Goal: Book appointment/travel/reservation

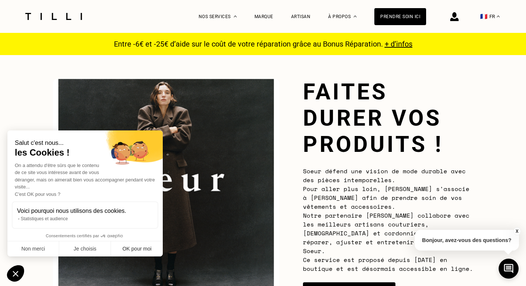
click at [137, 246] on button "OK pour moi" at bounding box center [137, 249] width 52 height 16
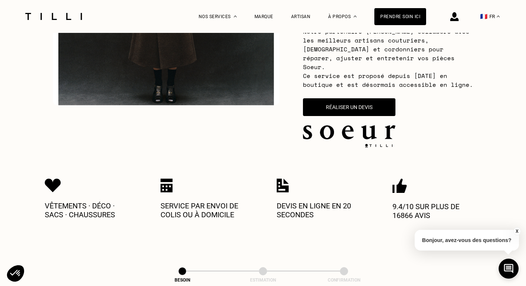
scroll to position [186, 0]
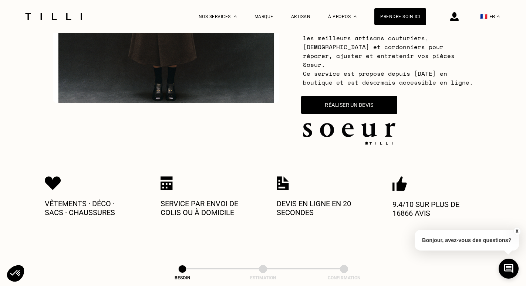
click at [357, 96] on button "Réaliser un devis" at bounding box center [349, 105] width 96 height 18
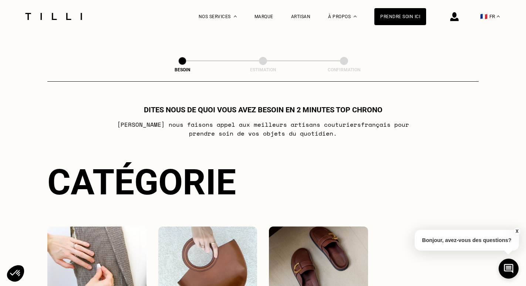
scroll to position [434, 0]
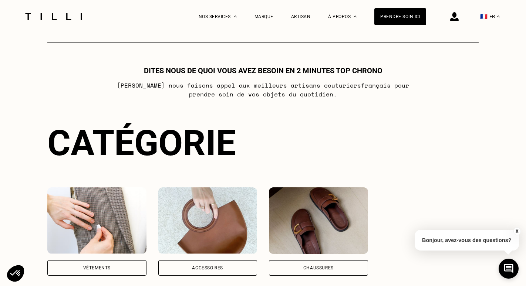
click at [109, 266] on div "Vêtements" at bounding box center [96, 268] width 27 height 4
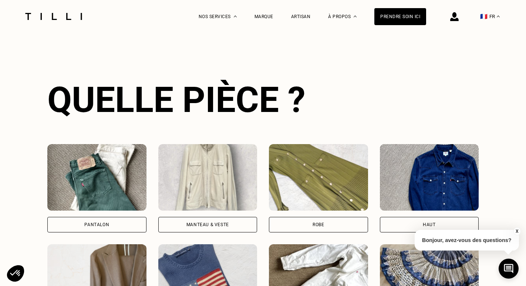
scroll to position [678, 0]
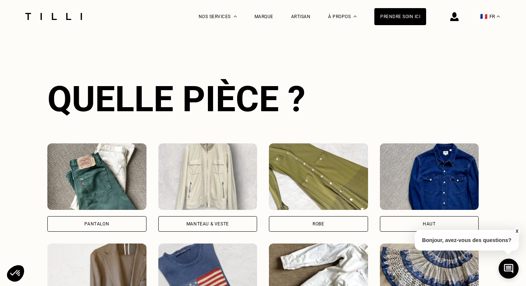
click at [112, 216] on div "Pantalon" at bounding box center [96, 224] width 99 height 16
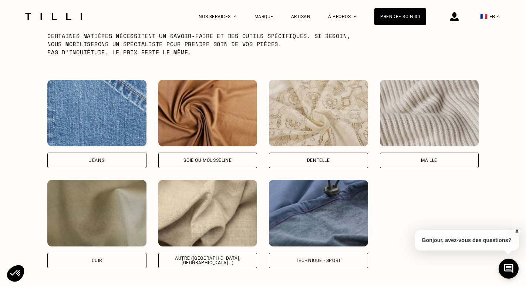
scroll to position [1192, 0]
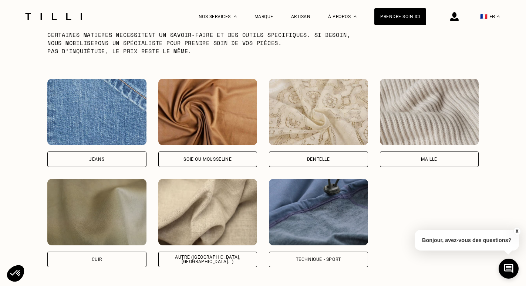
click at [211, 252] on div "Autre ([GEOGRAPHIC_DATA], [GEOGRAPHIC_DATA]...)" at bounding box center [207, 260] width 99 height 16
select select "FR"
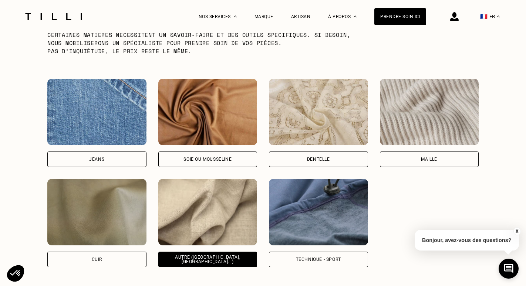
scroll to position [1429, 0]
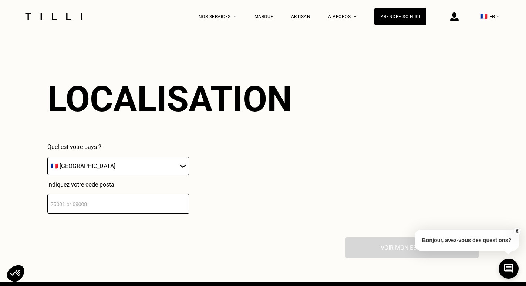
click at [148, 195] on input "number" at bounding box center [118, 204] width 142 height 20
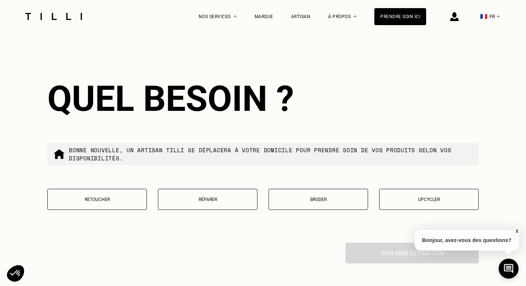
scroll to position [1614, 0]
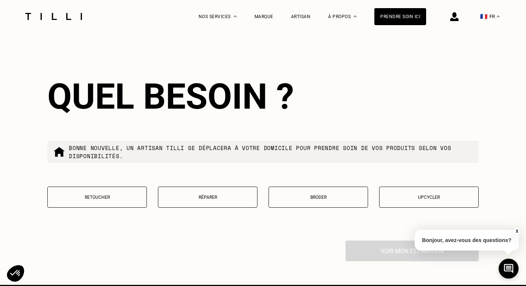
type input "75004"
click at [214, 194] on button "Réparer" at bounding box center [207, 197] width 99 height 21
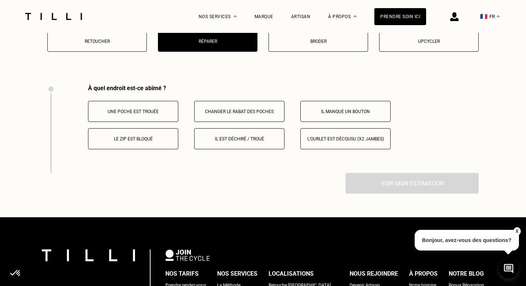
scroll to position [1803, 0]
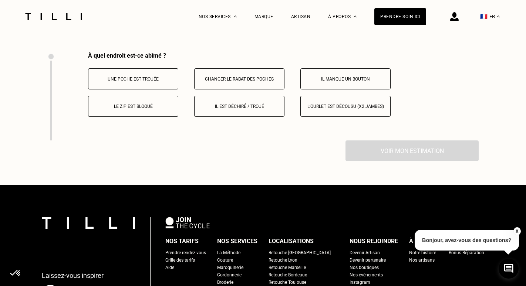
click at [330, 104] on p "L‘ourlet est décousu (x2 jambes)" at bounding box center [345, 106] width 82 height 5
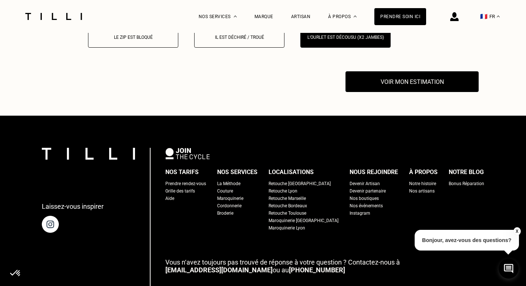
scroll to position [1891, 0]
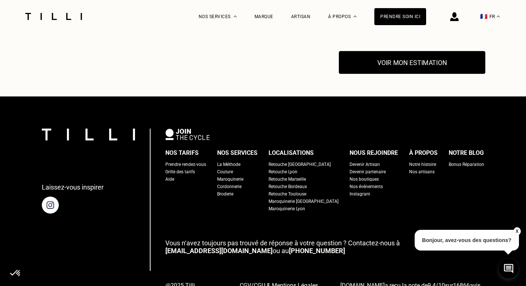
click at [399, 58] on button "Voir mon estimation" at bounding box center [412, 62] width 146 height 23
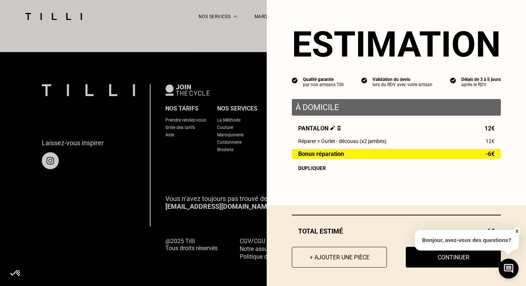
scroll to position [1935, 0]
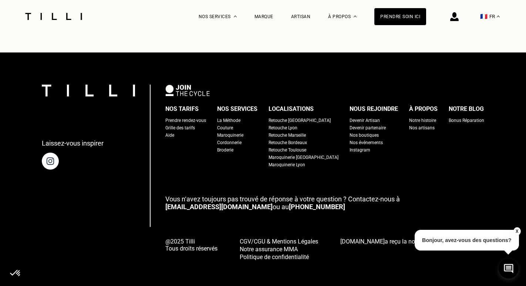
click at [518, 232] on button "X" at bounding box center [516, 231] width 7 height 8
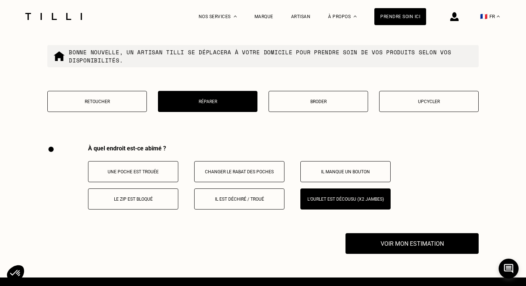
scroll to position [1719, 0]
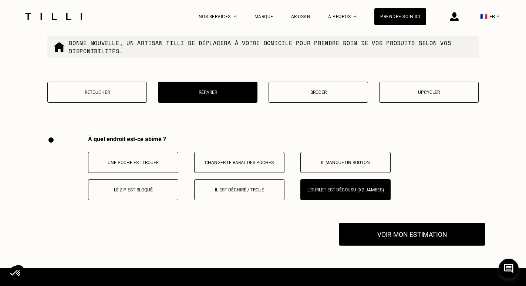
click at [404, 229] on button "Voir mon estimation" at bounding box center [412, 234] width 146 height 23
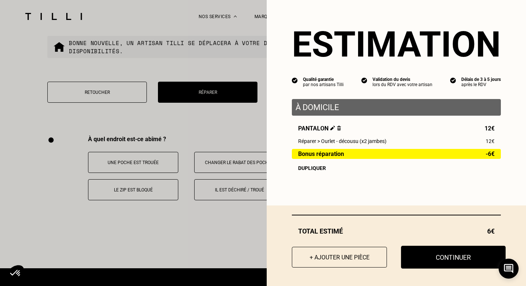
click at [443, 255] on button "Continuer" at bounding box center [453, 257] width 105 height 23
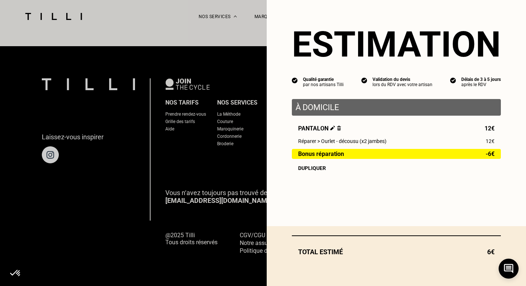
scroll to position [722, 0]
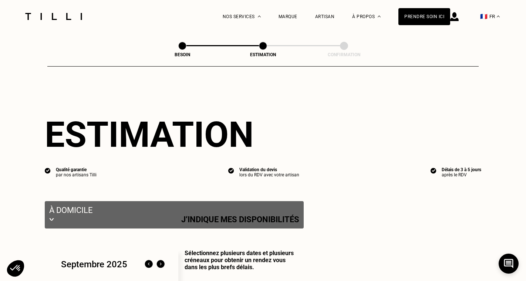
select select "FR"
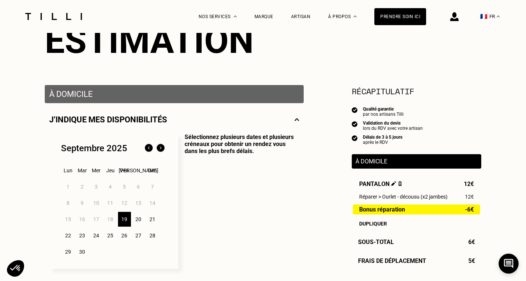
scroll to position [102, 0]
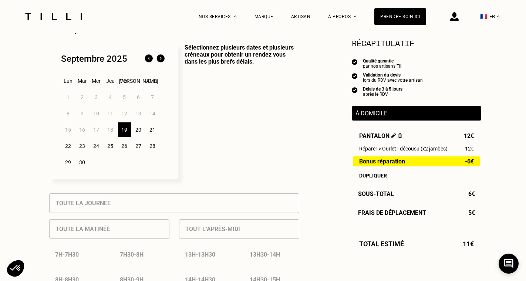
scroll to position [194, 0]
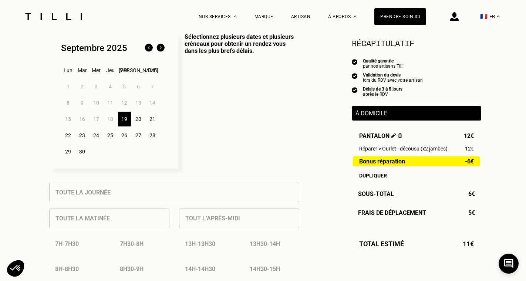
click at [129, 117] on div "19" at bounding box center [124, 119] width 13 height 15
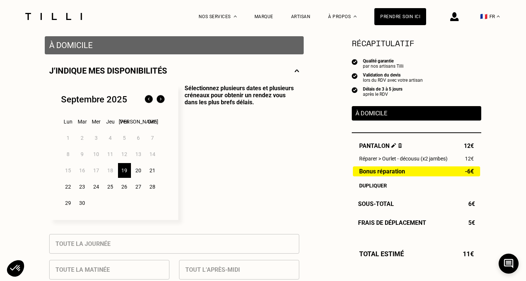
scroll to position [140, 0]
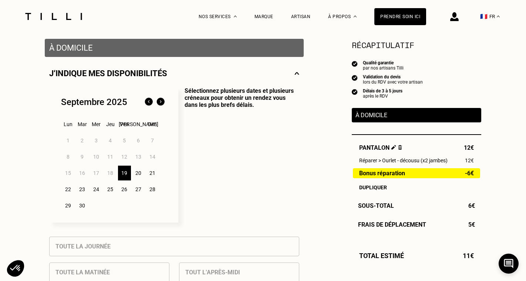
click at [139, 173] on div "20" at bounding box center [138, 173] width 13 height 15
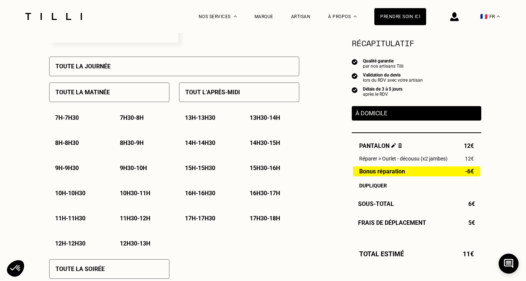
scroll to position [321, 0]
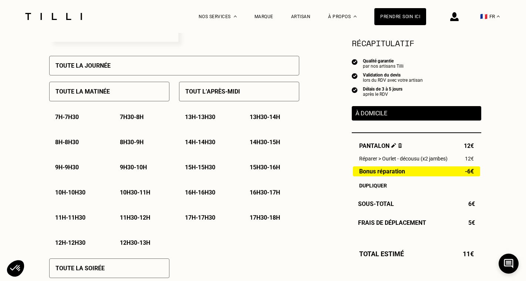
click at [77, 217] on p "11h - 11h30" at bounding box center [70, 217] width 30 height 7
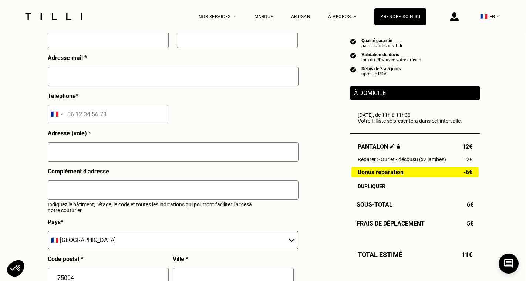
scroll to position [757, 1]
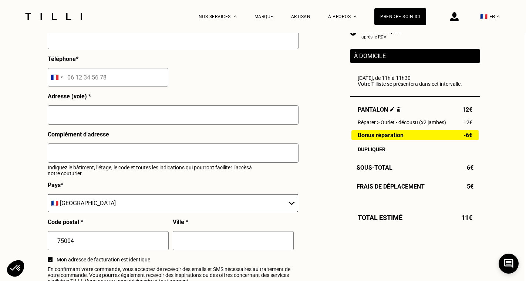
click at [397, 217] on div "Total estimé 11€" at bounding box center [414, 217] width 129 height 8
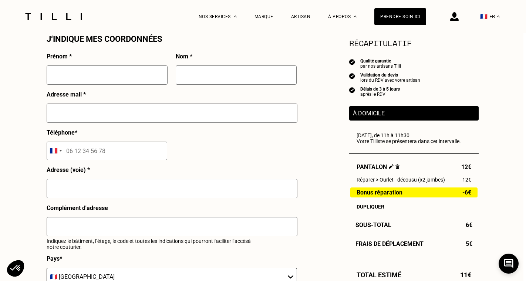
scroll to position [684, 3]
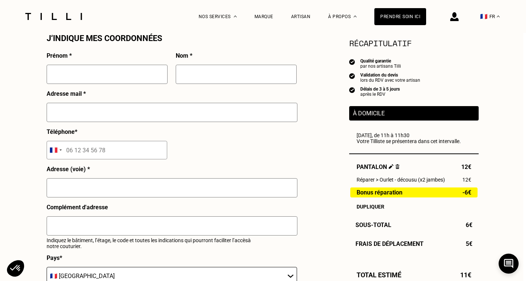
click at [380, 116] on p "À domicile" at bounding box center [414, 113] width 122 height 7
click at [379, 133] on div "[DATE], de 11h à 11h30 Votre Tilliste se présentera dans cet intervalle." at bounding box center [413, 138] width 115 height 12
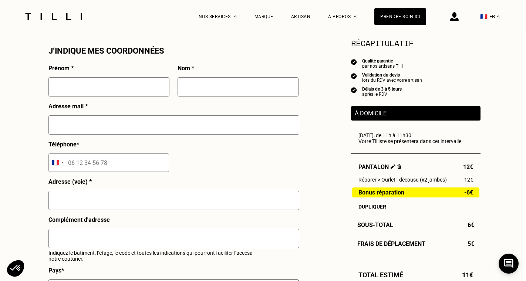
scroll to position [672, 0]
